Goal: Task Accomplishment & Management: Manage account settings

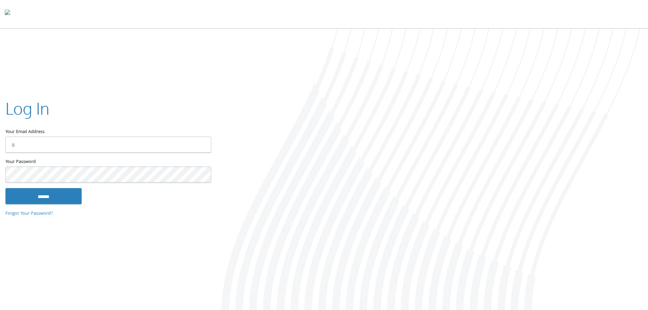
click at [76, 140] on input "Your Email Address" at bounding box center [108, 144] width 206 height 16
click at [0, 310] on com-1password-button at bounding box center [0, 311] width 0 height 0
type input "**********"
